Goal: Find specific page/section: Find specific page/section

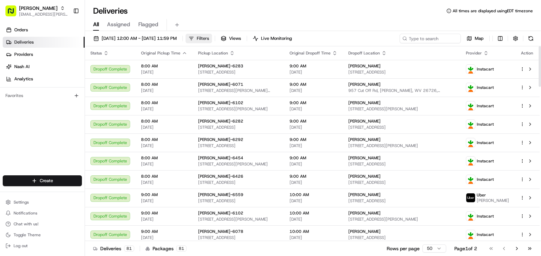
click at [209, 37] on span "Filters" at bounding box center [203, 38] width 12 height 6
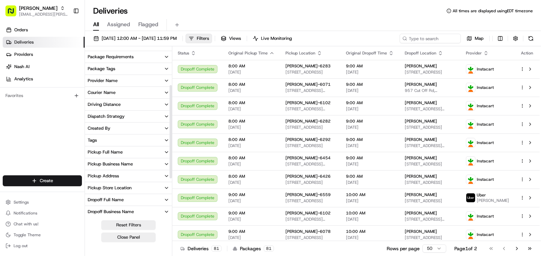
scroll to position [68, 0]
click at [144, 152] on button "Pickup Business Name" at bounding box center [128, 152] width 87 height 12
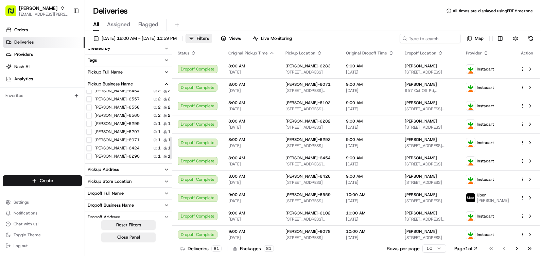
scroll to position [148, 0]
click at [116, 115] on label "[PERSON_NAME]-6560" at bounding box center [117, 114] width 45 height 5
click at [92, 115] on button "[PERSON_NAME]-6560" at bounding box center [88, 114] width 5 height 5
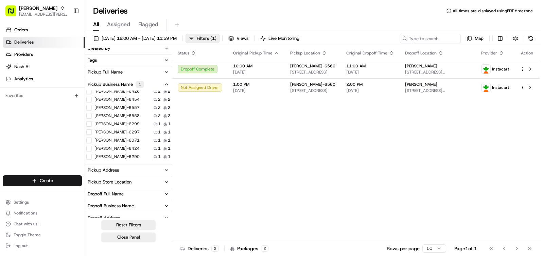
click at [220, 34] on button "Filters ( 1 )" at bounding box center [203, 39] width 34 height 10
